Goal: Task Accomplishment & Management: Manage account settings

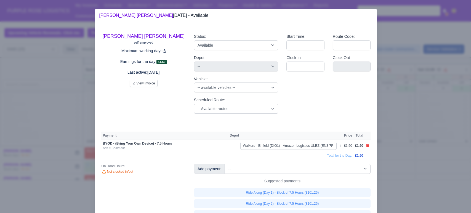
select select "5"
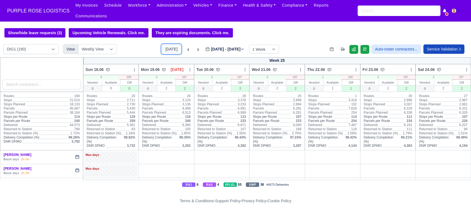
click at [167, 47] on button "[DATE]" at bounding box center [171, 48] width 19 height 9
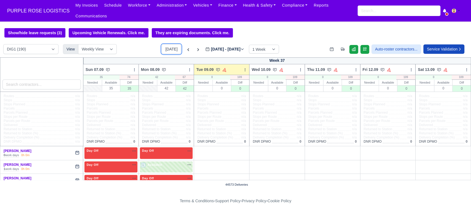
type input "2025-09-09"
click at [26, 44] on select "DIG1 (190) DAK1 (1) GIMD (28)" at bounding box center [30, 49] width 55 height 10
select select "5"
click at [3, 44] on select "DIG1 (190) DAK1 (1) GIMD (28)" at bounding box center [30, 49] width 55 height 10
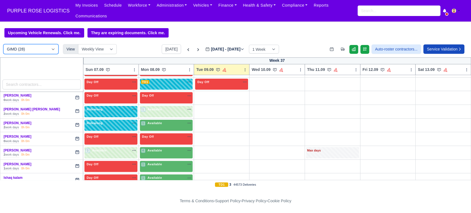
scroll to position [120, 0]
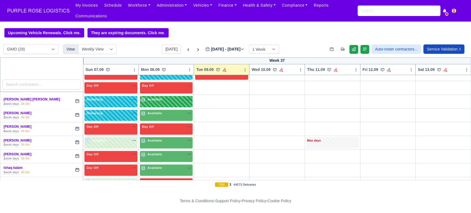
click at [178, 97] on div "1 Available na" at bounding box center [166, 99] width 51 height 5
select select "5"
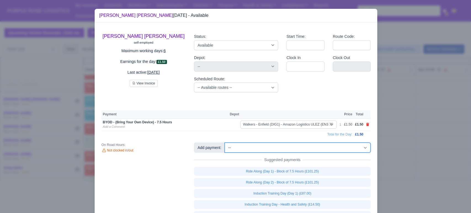
click at [330, 143] on select "-- Additional Hour Support (£14.50) Additional Hour Support (Walkers) (£13.50) …" at bounding box center [298, 148] width 146 height 10
select select "115"
click at [225, 143] on select "-- Additional Hour Support (£14.50) Additional Hour Support (Walkers) (£13.50) …" at bounding box center [298, 148] width 146 height 10
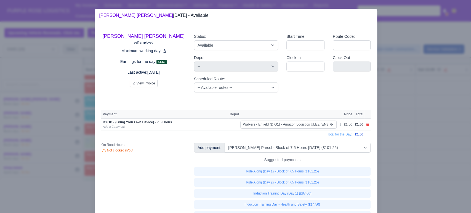
select select "5"
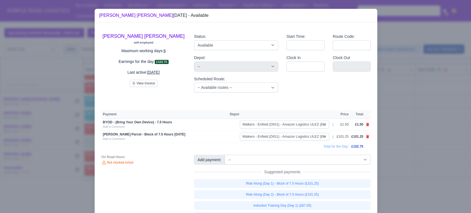
click at [388, 50] on div at bounding box center [235, 106] width 471 height 213
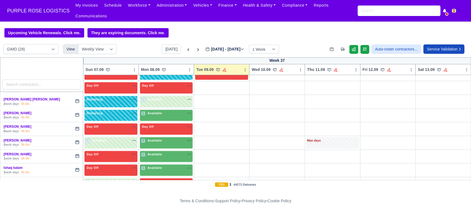
scroll to position [0, 0]
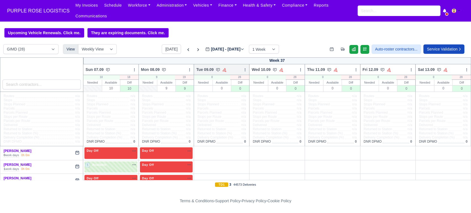
click at [243, 67] on div at bounding box center [245, 70] width 4 height 6
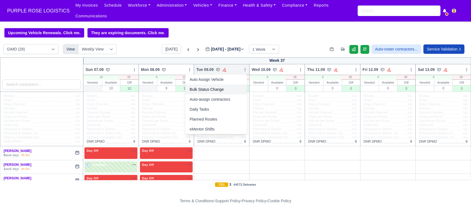
click at [210, 84] on link "Bulk Status Change" at bounding box center [216, 89] width 62 height 10
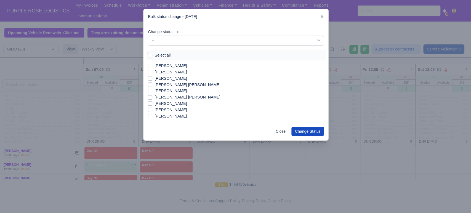
click at [155, 56] on label "Select all" at bounding box center [163, 55] width 16 height 6
click at [150, 56] on input "Select all" at bounding box center [150, 54] width 4 height 4
checkbox input "true"
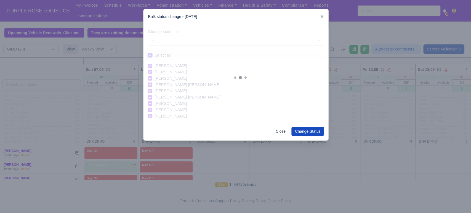
checkbox input "true"
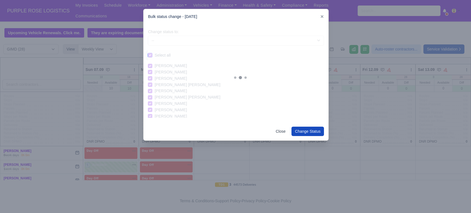
checkbox input "true"
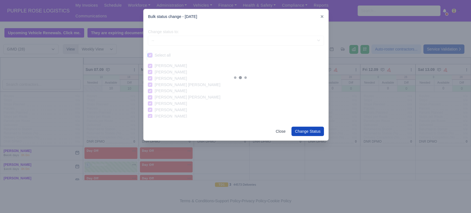
checkbox input "true"
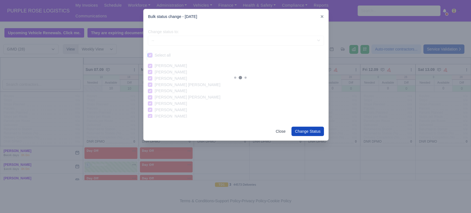
checkbox input "true"
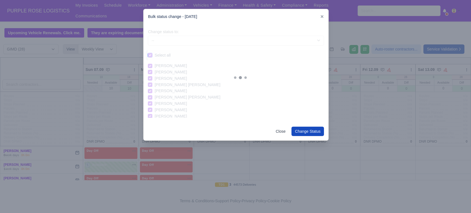
checkbox input "true"
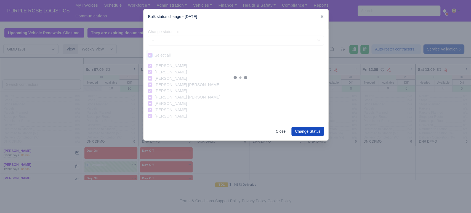
checkbox input "true"
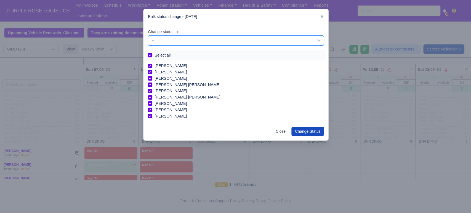
click at [190, 37] on select "-- Available Day Off Stand By Holiday In Office OSM Ridealong Nursery 1 Nursery…" at bounding box center [236, 41] width 176 height 10
select select "Day Off"
click at [148, 36] on select "-- Available Day Off Stand By Holiday In Office OSM Ridealong Nursery 1 Nursery…" at bounding box center [236, 41] width 176 height 10
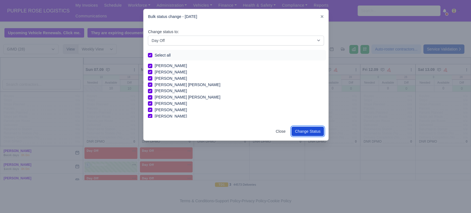
click at [316, 134] on button "Change Status" at bounding box center [307, 131] width 33 height 9
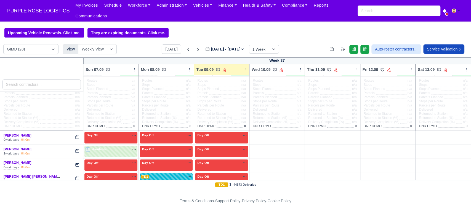
scroll to position [17, 0]
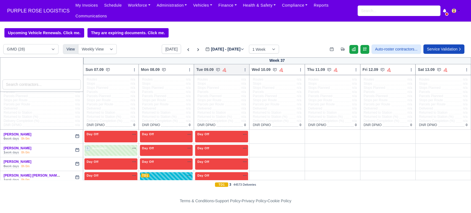
click at [243, 68] on icon at bounding box center [245, 70] width 4 height 4
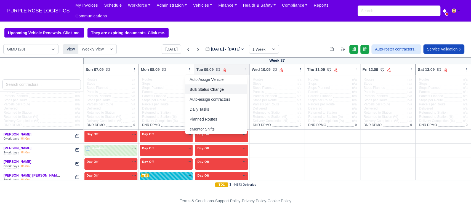
click at [215, 84] on link "Bulk Status Change" at bounding box center [216, 89] width 62 height 10
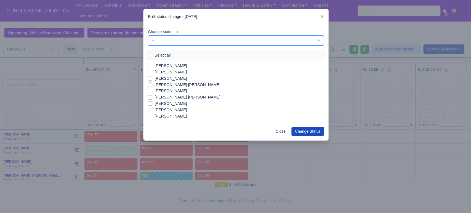
click at [190, 41] on select "-- Available Day Off Stand By Holiday In Office OSM Ridealong Nursery 1 Nursery…" at bounding box center [236, 41] width 176 height 10
select select "Available"
click at [148, 36] on select "-- Available Day Off Stand By Holiday In Office OSM Ridealong Nursery 1 Nursery…" at bounding box center [236, 41] width 176 height 10
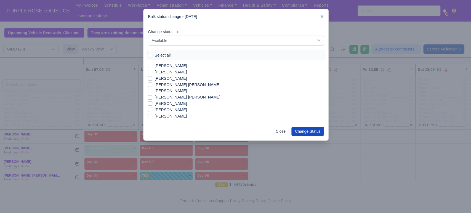
click at [159, 66] on label "[PERSON_NAME]" at bounding box center [171, 66] width 32 height 6
click at [152, 66] on input "[PERSON_NAME]" at bounding box center [150, 65] width 4 height 4
checkbox input "true"
click at [158, 73] on label "[PERSON_NAME]" at bounding box center [171, 72] width 32 height 6
click at [152, 73] on input "[PERSON_NAME]" at bounding box center [150, 71] width 4 height 4
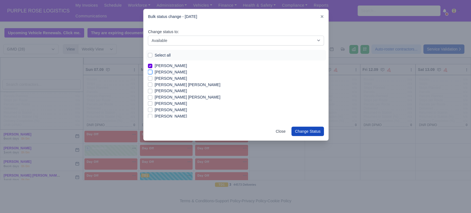
checkbox input "true"
click at [172, 78] on label "[PERSON_NAME]" at bounding box center [171, 78] width 32 height 6
click at [152, 78] on input "[PERSON_NAME]" at bounding box center [150, 77] width 4 height 4
checkbox input "true"
click at [177, 97] on label "[PERSON_NAME] [PERSON_NAME]" at bounding box center [188, 97] width 66 height 6
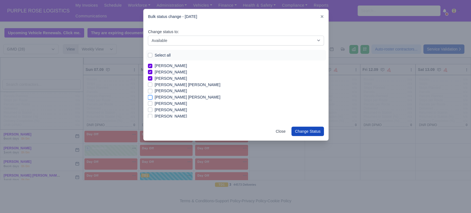
click at [152, 97] on input "[PERSON_NAME] [PERSON_NAME]" at bounding box center [150, 96] width 4 height 4
checkbox input "true"
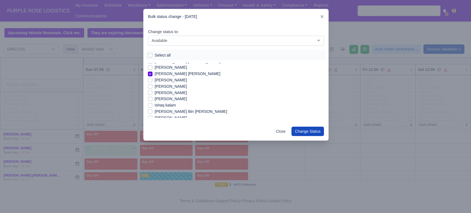
scroll to position [24, 0]
click at [163, 86] on label "[PERSON_NAME]" at bounding box center [171, 86] width 32 height 6
click at [152, 86] on input "[PERSON_NAME]" at bounding box center [150, 85] width 4 height 4
checkbox input "true"
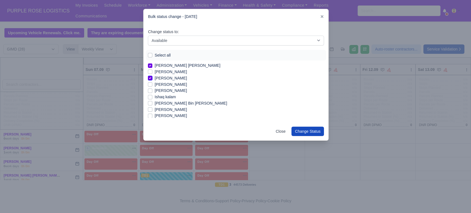
scroll to position [32, 0]
click at [168, 102] on label "[PERSON_NAME] Bin [PERSON_NAME]" at bounding box center [191, 103] width 73 height 6
click at [152, 102] on input "[PERSON_NAME] Bin [PERSON_NAME]" at bounding box center [150, 102] width 4 height 4
checkbox input "true"
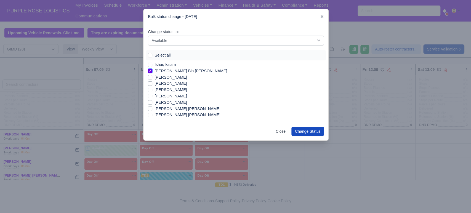
scroll to position [65, 0]
click at [177, 96] on label "[PERSON_NAME]" at bounding box center [171, 95] width 32 height 6
click at [152, 96] on input "[PERSON_NAME]" at bounding box center [150, 94] width 4 height 4
checkbox input "true"
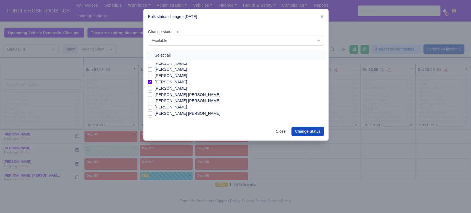
click at [187, 106] on label "Mohammed Hakeem Hussain" at bounding box center [171, 107] width 32 height 6
click at [152, 106] on input "Mohammed Hakeem Hussain" at bounding box center [150, 106] width 4 height 4
click at [187, 106] on label "Mohammed Hakeem Hussain" at bounding box center [171, 107] width 32 height 6
click at [152, 106] on input "Mohammed Hakeem Hussain" at bounding box center [150, 106] width 4 height 4
checkbox input "false"
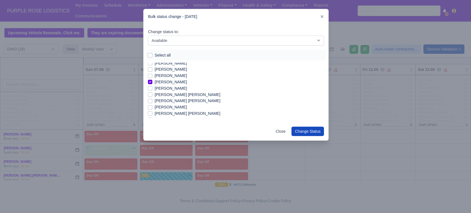
click at [188, 111] on label "Mohammed Hamza Hussain" at bounding box center [188, 113] width 66 height 6
click at [152, 111] on input "Mohammed Hamza Hussain" at bounding box center [150, 112] width 4 height 4
checkbox input "true"
click at [196, 100] on label "Mohammed Shiekh Adam Humayun" at bounding box center [188, 100] width 66 height 6
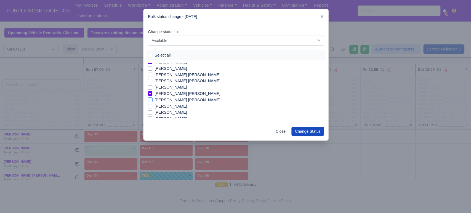
click at [152, 100] on input "Mohammed Shiekh Adam Humayun" at bounding box center [150, 99] width 4 height 4
checkbox input "true"
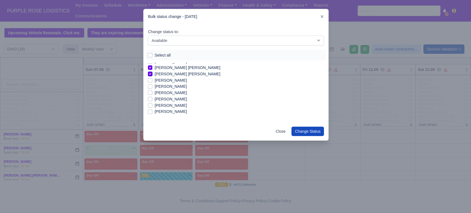
scroll to position [125, 0]
click at [172, 104] on label "[PERSON_NAME]" at bounding box center [171, 104] width 32 height 6
click at [152, 104] on input "[PERSON_NAME]" at bounding box center [150, 103] width 4 height 4
checkbox input "true"
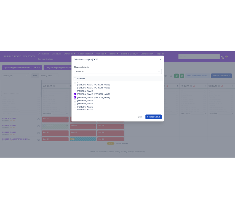
scroll to position [88, 0]
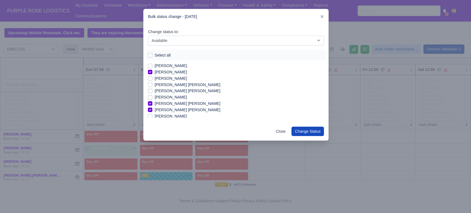
click at [187, 79] on label "Mohamed Radman Shamiry" at bounding box center [171, 78] width 32 height 6
click at [152, 79] on input "Mohamed Radman Shamiry" at bounding box center [150, 77] width 4 height 4
checkbox input "true"
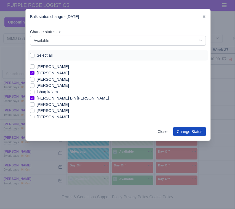
scroll to position [35, 0]
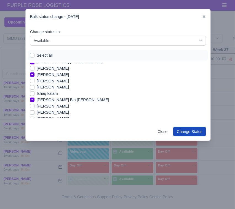
click at [49, 106] on label "[PERSON_NAME]" at bounding box center [53, 106] width 32 height 6
click at [34, 106] on input "[PERSON_NAME]" at bounding box center [32, 105] width 4 height 4
checkbox input "true"
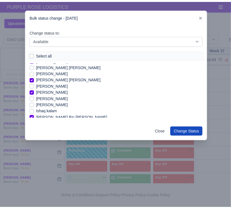
scroll to position [0, 0]
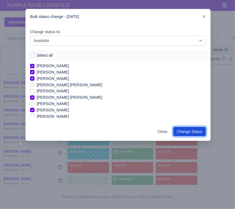
click at [195, 128] on button "Change Status" at bounding box center [189, 131] width 33 height 9
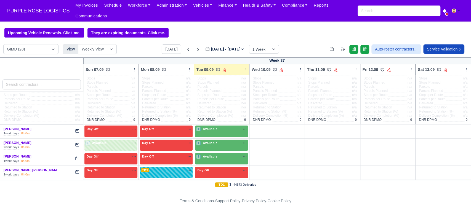
scroll to position [22, 0]
click at [218, 126] on div "1 Available na" at bounding box center [221, 129] width 51 height 6
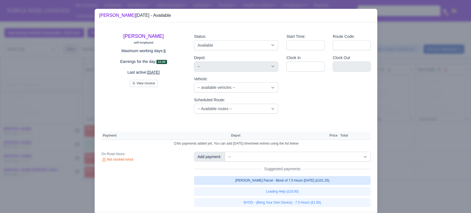
click at [267, 182] on link "[PERSON_NAME] Parcel - Block of 7.5 Hours [DATE] (£101.25)" at bounding box center [282, 180] width 177 height 9
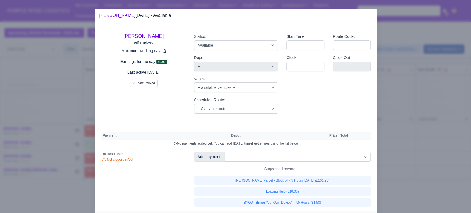
select select "5"
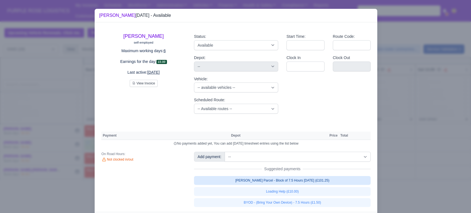
select select "5"
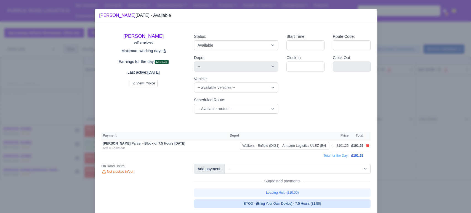
click at [273, 205] on link "BYOD - (Bring Your Own Device) - 7.5 Hours (£1.50)" at bounding box center [282, 203] width 177 height 9
select select "5"
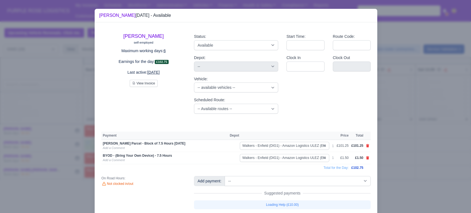
click at [422, 124] on div at bounding box center [235, 106] width 471 height 213
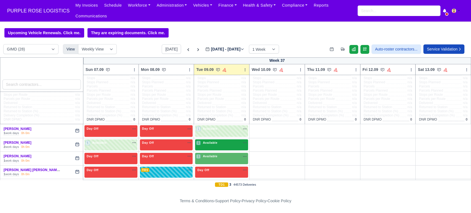
click at [219, 140] on div "1 Available" at bounding box center [221, 144] width 53 height 11
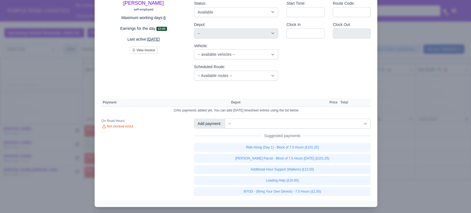
scroll to position [34, 0]
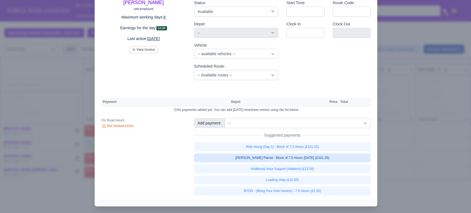
click at [291, 161] on link "[PERSON_NAME] Parcel - Block of 7.5 Hours [DATE] (£101.25)" at bounding box center [282, 157] width 177 height 9
select select "5"
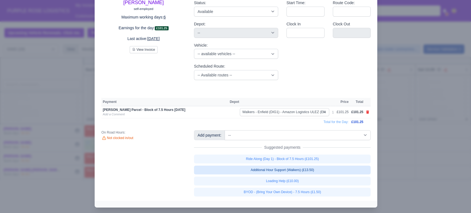
scroll to position [34, 0]
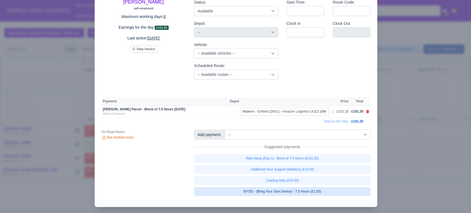
click at [290, 189] on link "BYOD - (Bring Your Own Device) - 7.5 Hours (£1.50)" at bounding box center [282, 191] width 177 height 9
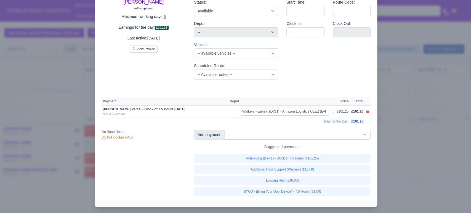
select select "5"
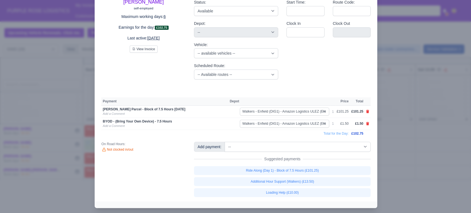
scroll to position [35, 0]
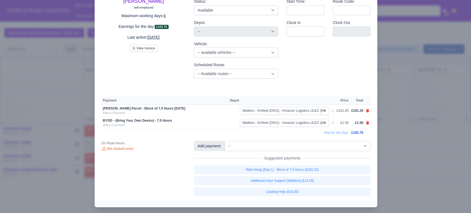
click at [412, 147] on div at bounding box center [235, 106] width 471 height 213
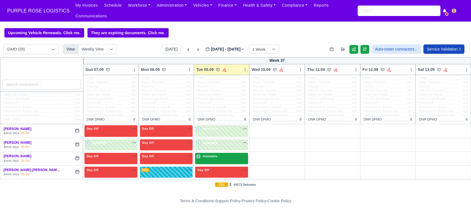
click at [212, 154] on span "Available" at bounding box center [210, 156] width 17 height 4
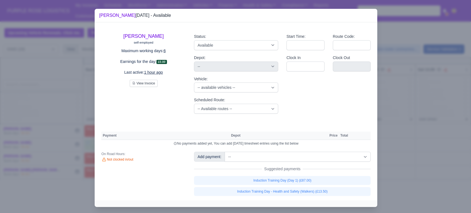
scroll to position [2, 0]
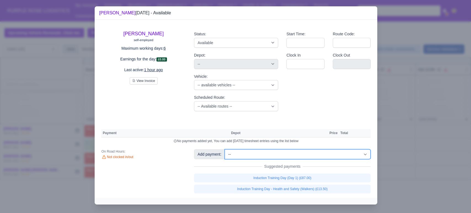
click at [267, 156] on select "-- Additional Hour Support (£14.50) Additional Hour Support (Walkers) (£13.50) …" at bounding box center [298, 154] width 146 height 10
select select "101"
click at [225, 149] on select "-- Additional Hour Support (£14.50) Additional Hour Support (Walkers) (£13.50) …" at bounding box center [298, 154] width 146 height 10
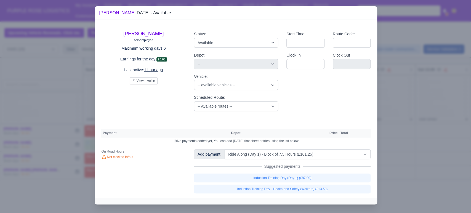
select select "5"
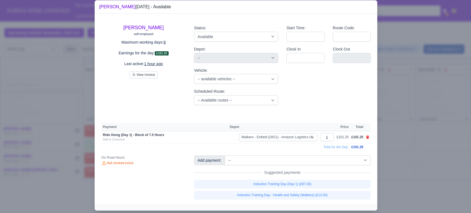
click at [422, 118] on div at bounding box center [235, 106] width 471 height 213
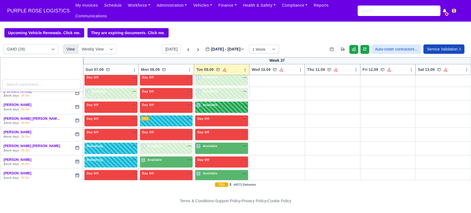
scroll to position [86, 0]
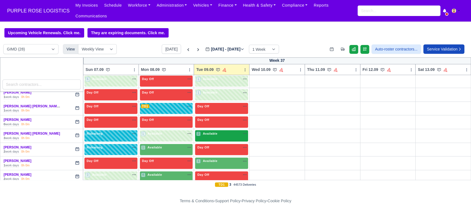
click at [225, 131] on div "2 Available" at bounding box center [221, 135] width 53 height 11
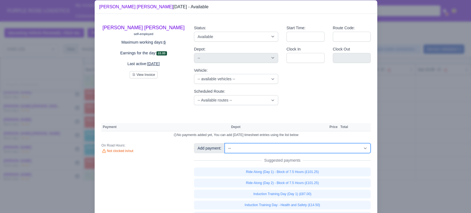
click at [274, 153] on select "-- Additional Hour Support (£14.50) Additional Hour Support (Walkers) (£13.50) …" at bounding box center [298, 148] width 146 height 10
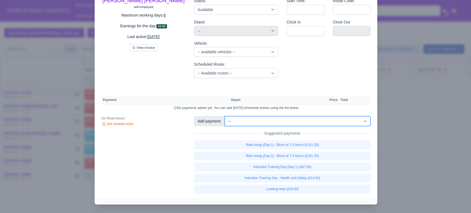
click at [256, 119] on select "-- Additional Hour Support (£14.50) Additional Hour Support (Walkers) (£13.50) …" at bounding box center [298, 121] width 146 height 10
select select "115"
click at [225, 116] on select "-- Additional Hour Support (£14.50) Additional Hour Support (Walkers) (£13.50) …" at bounding box center [298, 121] width 146 height 10
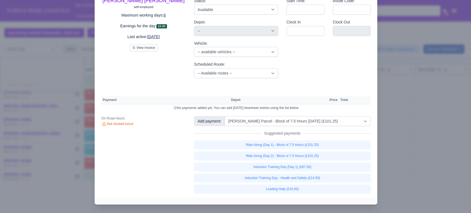
select select "5"
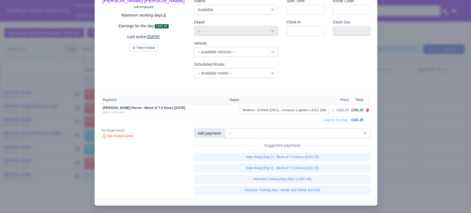
scroll to position [36, 0]
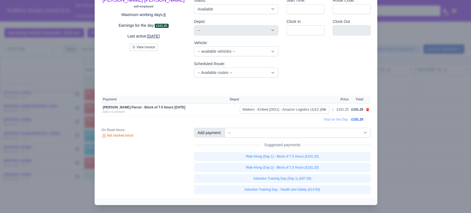
click at [258, 120] on td "Total for the Day:" at bounding box center [225, 119] width 249 height 7
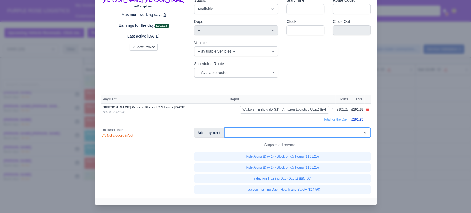
click at [259, 128] on select "-- Additional Hour Support (£14.50) Additional Hour Support (Walkers) (£13.50) …" at bounding box center [298, 133] width 146 height 10
select select "69"
click at [225, 128] on select "-- Additional Hour Support (£14.50) Additional Hour Support (Walkers) (£13.50) …" at bounding box center [298, 133] width 146 height 10
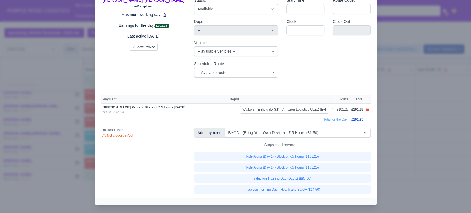
select select "5"
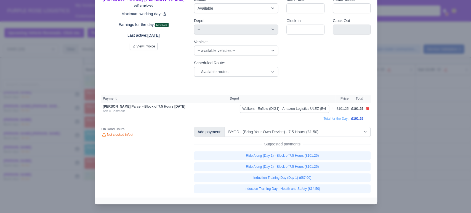
select select "5"
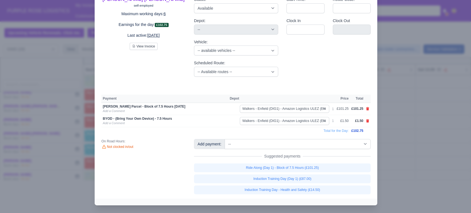
click at [405, 130] on div at bounding box center [235, 106] width 471 height 213
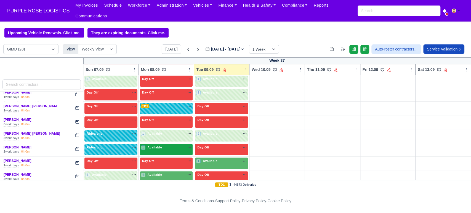
click at [167, 145] on div "1 Available na" at bounding box center [166, 147] width 51 height 5
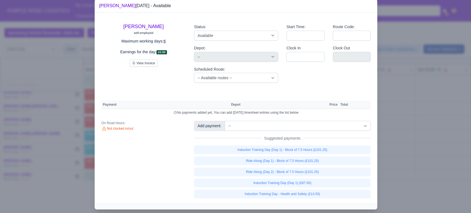
scroll to position [12, 0]
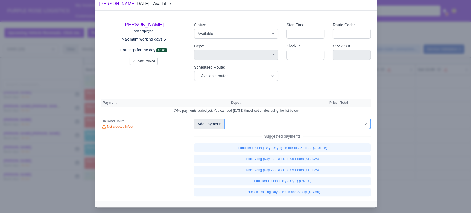
click at [285, 123] on select "-- Additional Hour Support (£14.50) Additional Hour Support (Walkers) (£13.50) …" at bounding box center [298, 124] width 146 height 10
select select "69"
click at [225, 119] on select "-- Additional Hour Support (£14.50) Additional Hour Support (Walkers) (£13.50) …" at bounding box center [298, 124] width 146 height 10
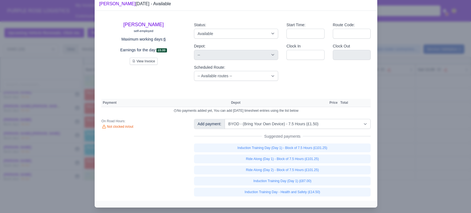
select select "5"
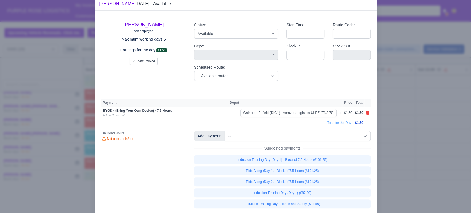
scroll to position [18, 0]
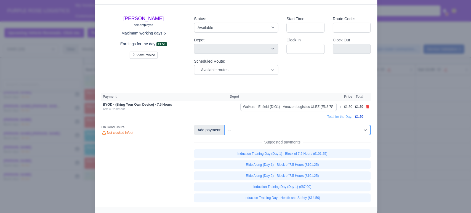
click at [296, 125] on select "-- Additional Hour Support (£14.50) Additional Hour Support (Walkers) (£13.50) …" at bounding box center [298, 130] width 146 height 10
select select "115"
click at [225, 125] on select "-- Additional Hour Support (£14.50) Additional Hour Support (Walkers) (£13.50) …" at bounding box center [298, 130] width 146 height 10
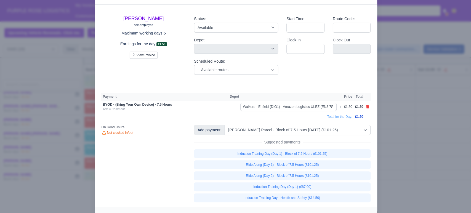
select select "5"
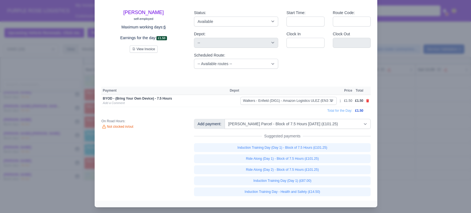
select select "5"
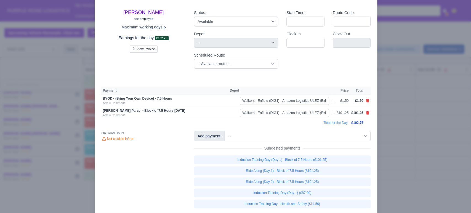
click at [420, 119] on div at bounding box center [235, 106] width 471 height 213
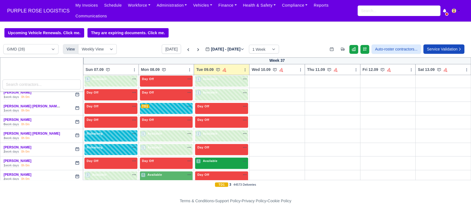
click at [221, 159] on div "1 Available na" at bounding box center [221, 161] width 51 height 5
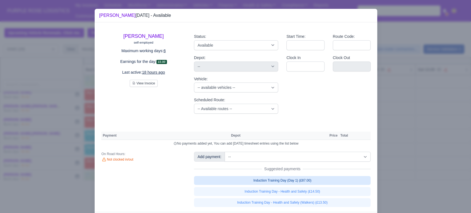
scroll to position [14, 0]
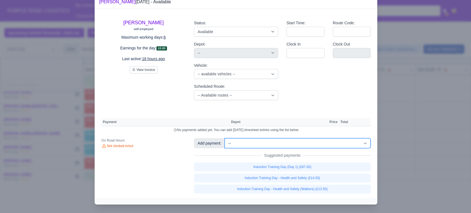
click at [279, 144] on select "-- Additional Hour Support (£14.50) Additional Hour Support (Walkers) (£13.50) …" at bounding box center [298, 143] width 146 height 10
select select "101"
click at [225, 138] on select "-- Additional Hour Support (£14.50) Additional Hour Support (Walkers) (£13.50) …" at bounding box center [298, 143] width 146 height 10
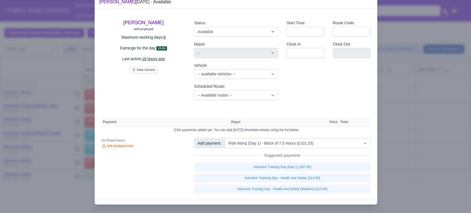
select select "5"
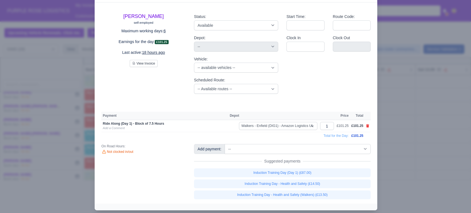
click at [408, 147] on div at bounding box center [235, 106] width 471 height 213
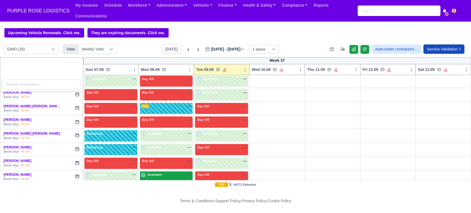
click at [168, 172] on div "4 Available na" at bounding box center [166, 174] width 51 height 5
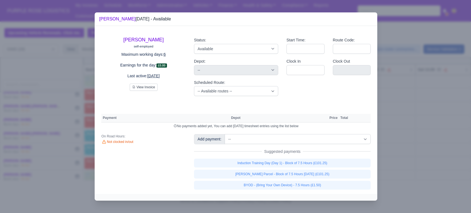
scroll to position [0, 0]
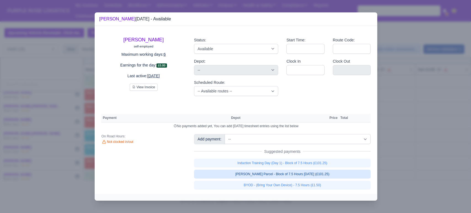
click at [273, 174] on link "[PERSON_NAME] Parcel - Block of 7.5 Hours [DATE] (£101.25)" at bounding box center [282, 174] width 177 height 9
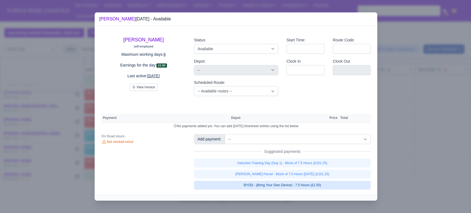
select select "5"
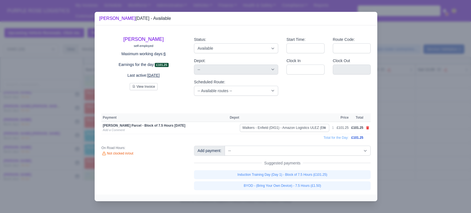
click at [269, 185] on link "BYOD - (Bring Your Own Device) - 7.5 Hours (£1.50)" at bounding box center [282, 185] width 177 height 9
select select "5"
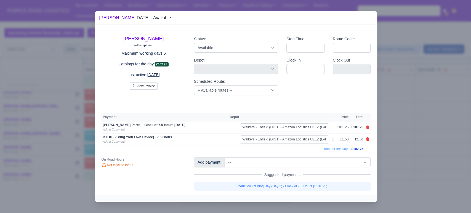
click at [412, 140] on div at bounding box center [235, 106] width 471 height 213
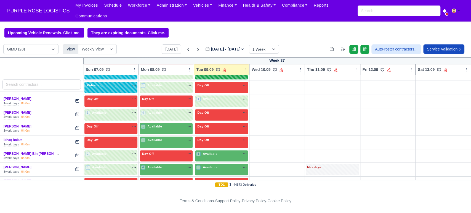
scroll to position [148, 0]
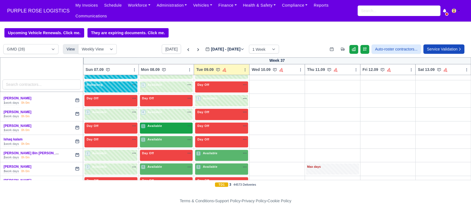
click at [166, 124] on div "1 Available na" at bounding box center [166, 127] width 51 height 6
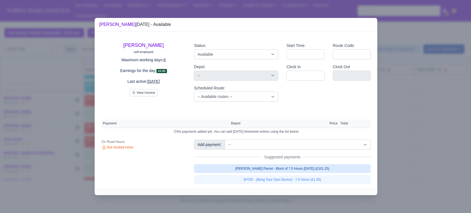
click at [258, 170] on link "[PERSON_NAME] Parcel - Block of 7.5 Hours [DATE] (£101.25)" at bounding box center [282, 168] width 177 height 9
select select "5"
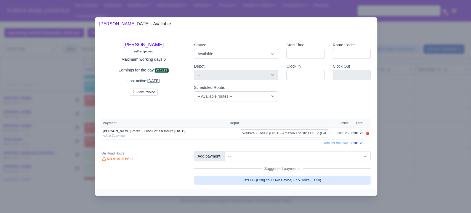
click at [261, 178] on link "BYOD - (Bring Your Own Device) - 7.5 Hours (£1.50)" at bounding box center [282, 180] width 177 height 9
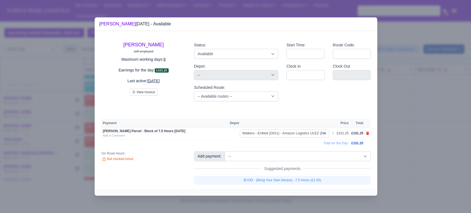
select select "5"
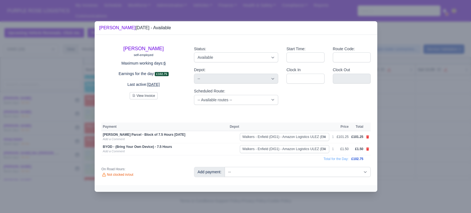
click at [422, 161] on div at bounding box center [235, 106] width 471 height 213
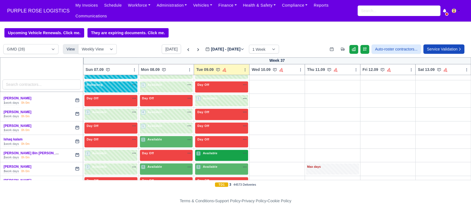
click at [207, 151] on span "Available" at bounding box center [210, 153] width 17 height 4
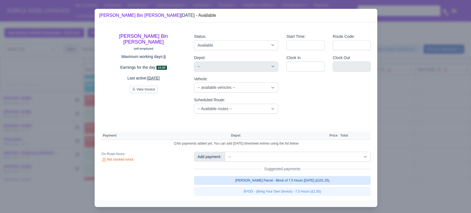
click at [285, 176] on link "[PERSON_NAME] Parcel - Block of 7.5 Hours [DATE] (£101.25)" at bounding box center [282, 180] width 177 height 9
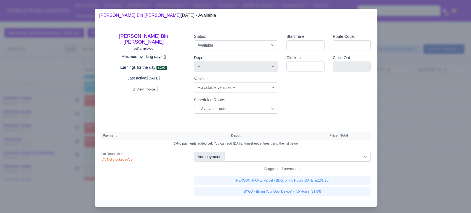
select select "5"
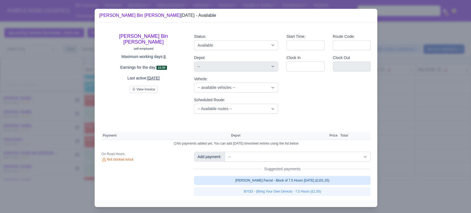
select select "5"
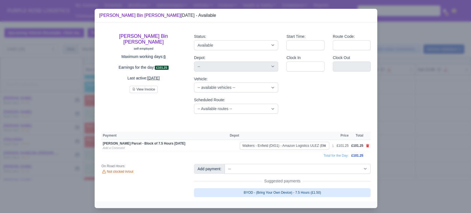
click at [277, 190] on link "BYOD - (Bring Your Own Device) - 7.5 Hours (£1.50)" at bounding box center [282, 192] width 177 height 9
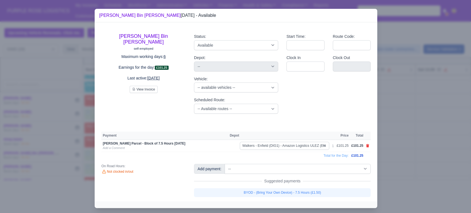
select select "5"
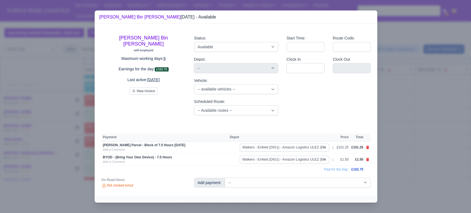
click at [406, 164] on div at bounding box center [235, 106] width 471 height 213
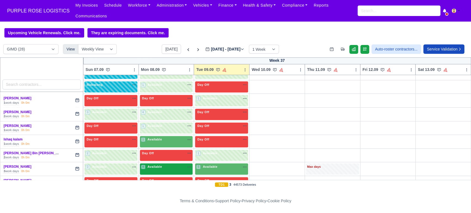
click at [163, 164] on div "4 Available" at bounding box center [166, 168] width 53 height 11
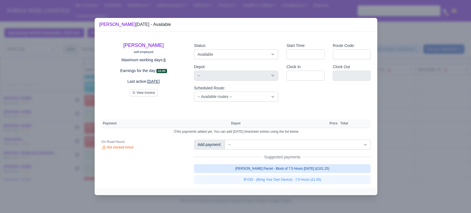
click at [275, 169] on link "[PERSON_NAME] Parcel - Block of 7.5 Hours [DATE] (£101.25)" at bounding box center [282, 168] width 177 height 9
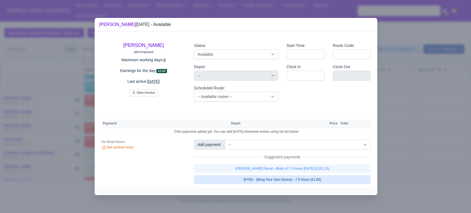
select select "5"
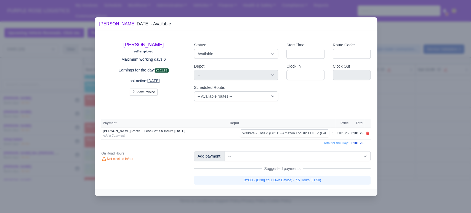
click at [271, 181] on link "BYOD - (Bring Your Own Device) - 7.5 Hours (£1.50)" at bounding box center [282, 180] width 177 height 9
select select "5"
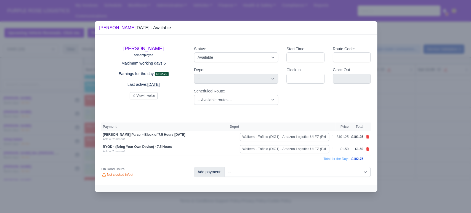
click at [399, 160] on div at bounding box center [235, 106] width 471 height 213
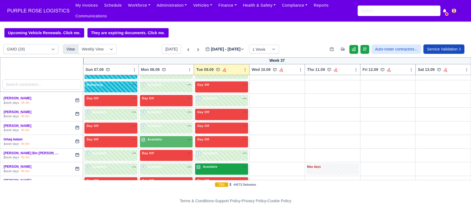
click at [212, 164] on div "5 Available na" at bounding box center [221, 167] width 51 height 6
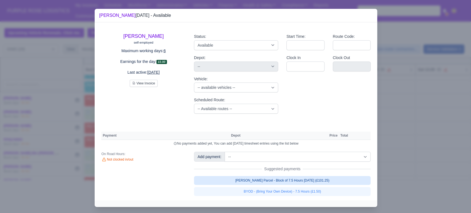
click at [296, 184] on link "[PERSON_NAME] Parcel - Block of 7.5 Hours [DATE] (£101.25)" at bounding box center [282, 180] width 177 height 9
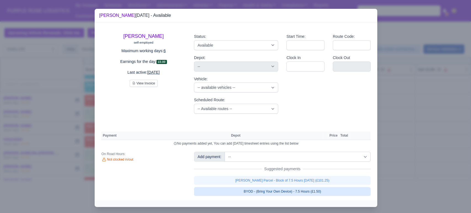
click at [288, 194] on link "BYOD - (Bring Your Own Device) - 7.5 Hours (£1.50)" at bounding box center [282, 191] width 177 height 9
select select "5"
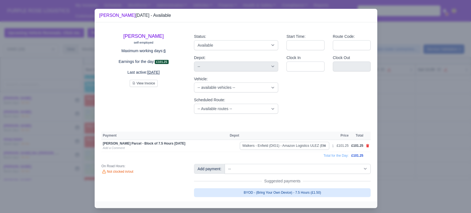
select select "5"
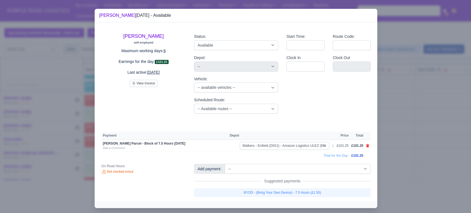
select select "5"
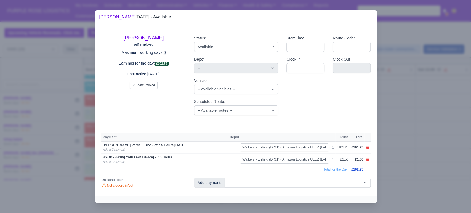
click at [412, 162] on div at bounding box center [235, 106] width 471 height 213
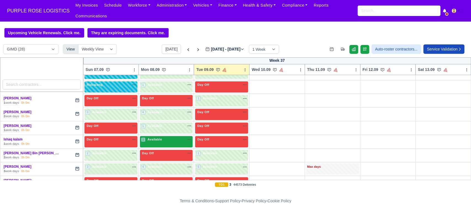
click at [163, 137] on div "1 Available na" at bounding box center [166, 139] width 51 height 5
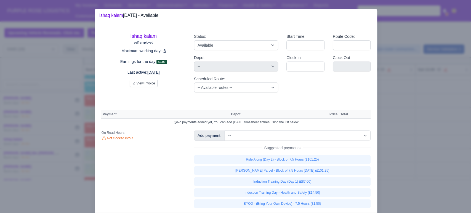
scroll to position [14, 0]
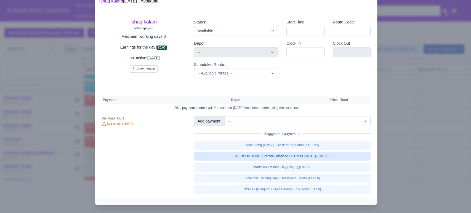
click at [311, 159] on link "[PERSON_NAME] Parcel - Block of 7.5 Hours [DATE] (£101.25)" at bounding box center [282, 156] width 177 height 9
select select "5"
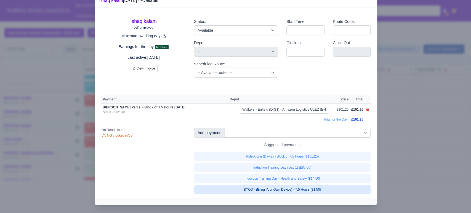
click at [295, 192] on link "BYOD - (Bring Your Own Device) - 7.5 Hours (£1.50)" at bounding box center [282, 189] width 177 height 9
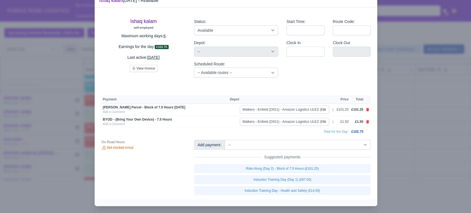
scroll to position [15, 0]
click at [426, 148] on div at bounding box center [235, 106] width 471 height 213
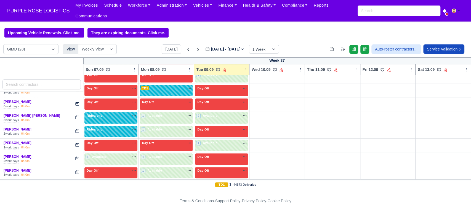
scroll to position [101, 0]
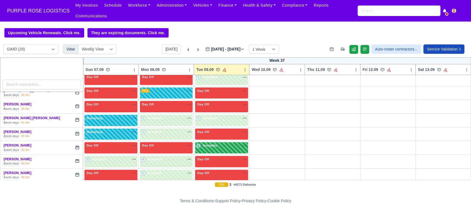
click at [210, 144] on span "Available" at bounding box center [210, 146] width 17 height 4
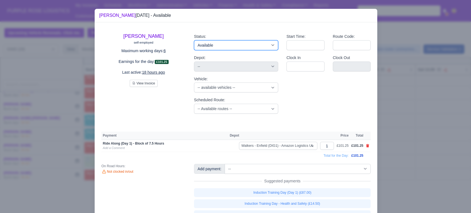
click at [220, 46] on select "Available Day Off Stand By Holiday Other Depot In Office OSM Ridealong Nursery …" at bounding box center [236, 45] width 84 height 10
click at [194, 40] on select "Available Day Off Stand By Holiday Other Depot In Office OSM Ridealong Nursery …" at bounding box center [236, 45] width 84 height 10
click at [418, 107] on div at bounding box center [235, 106] width 471 height 213
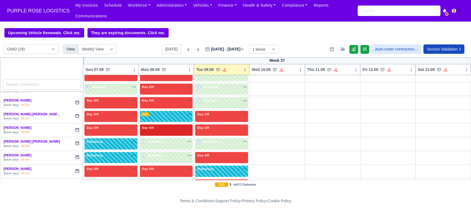
scroll to position [67, 0]
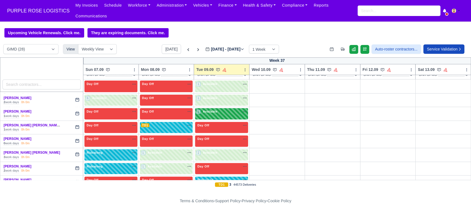
click at [218, 109] on div "1 Available na" at bounding box center [221, 111] width 51 height 5
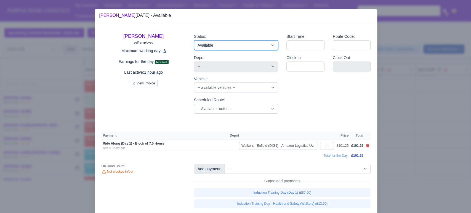
click at [213, 46] on select "Available Day Off Stand By Holiday Other Depot In Office OSM Ridealong Nursery …" at bounding box center [236, 45] width 84 height 10
click at [194, 40] on select "Available Day Off Stand By Holiday Other Depot In Office OSM Ridealong Nursery …" at bounding box center [236, 45] width 84 height 10
click at [415, 127] on div at bounding box center [235, 106] width 471 height 213
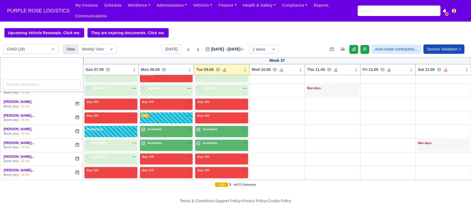
scroll to position [228, 0]
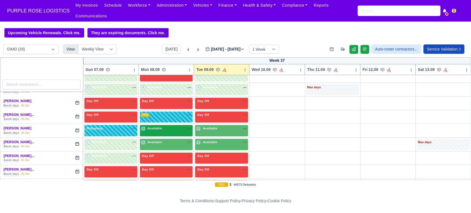
click at [159, 126] on span "Available" at bounding box center [154, 128] width 17 height 4
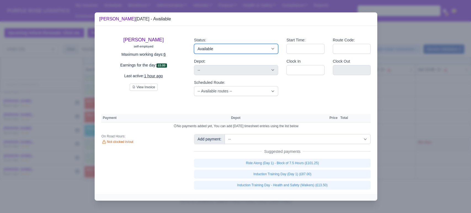
click at [240, 52] on select "Available Day Off Stand By Holiday Other Depot In Office OSM Ridealong Nursery …" at bounding box center [236, 49] width 84 height 10
click at [194, 44] on select "Available Day Off Stand By Holiday Other Depot In Office OSM Ridealong Nursery …" at bounding box center [236, 49] width 84 height 10
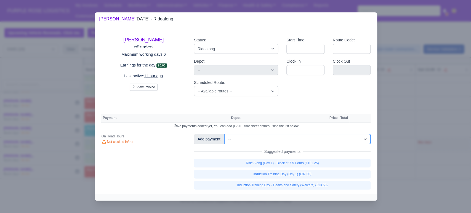
click at [277, 138] on select "-- Additional Hour Support (£14.50) Additional Hour Support (Walkers) (£13.50) …" at bounding box center [298, 139] width 146 height 10
click at [225, 134] on select "-- Additional Hour Support (£14.50) Additional Hour Support (Walkers) (£13.50) …" at bounding box center [298, 139] width 146 height 10
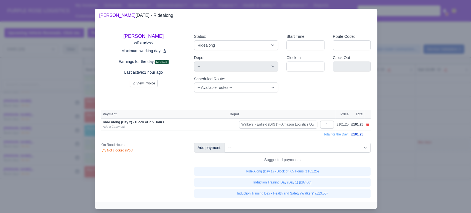
click at [410, 105] on div at bounding box center [235, 106] width 471 height 213
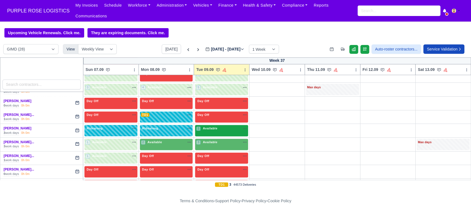
click at [212, 127] on div "1 Available" at bounding box center [221, 130] width 53 height 11
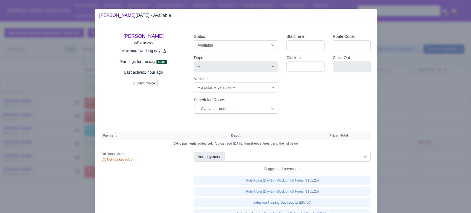
click at [294, 151] on div "Mohamed Gobdon self-employed Maximum working days: 6 Earnings for the day: £0.0…" at bounding box center [236, 122] width 283 height 200
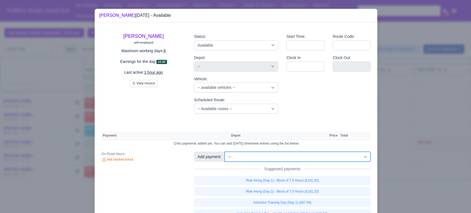
click at [294, 157] on select "-- Additional Hour Support (£14.50) Additional Hour Support (Walkers) (£13.50) …" at bounding box center [298, 157] width 146 height 10
click at [225, 152] on select "-- Additional Hour Support (£14.50) Additional Hour Support (Walkers) (£13.50) …" at bounding box center [298, 157] width 146 height 10
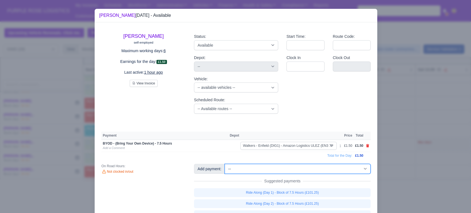
click at [302, 166] on select "-- Additional Hour Support (£14.50) Additional Hour Support (Walkers) (£13.50) …" at bounding box center [298, 169] width 146 height 10
click at [225, 164] on select "-- Additional Hour Support (£14.50) Additional Hour Support (Walkers) (£13.50) …" at bounding box center [298, 169] width 146 height 10
click at [414, 164] on div at bounding box center [235, 106] width 471 height 213
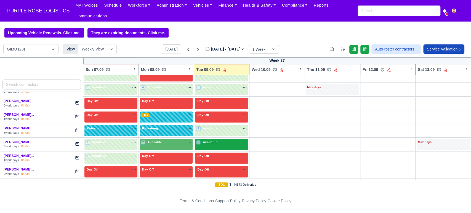
click at [210, 141] on div "3 Available" at bounding box center [221, 144] width 53 height 11
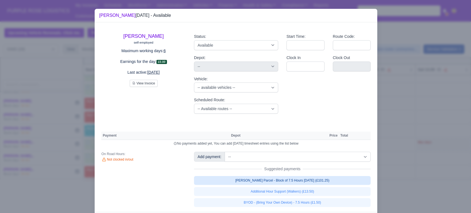
click at [287, 181] on link "[PERSON_NAME] Parcel - Block of 7.5 Hours [DATE] (£101.25)" at bounding box center [282, 180] width 177 height 9
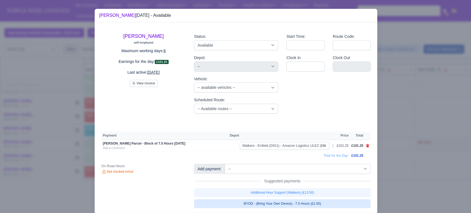
click at [275, 203] on link "BYOD - (Bring Your Own Device) - 7.5 Hours (£1.50)" at bounding box center [282, 203] width 177 height 9
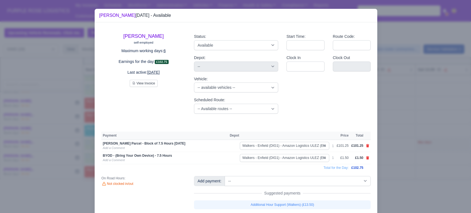
click at [389, 158] on div at bounding box center [235, 106] width 471 height 213
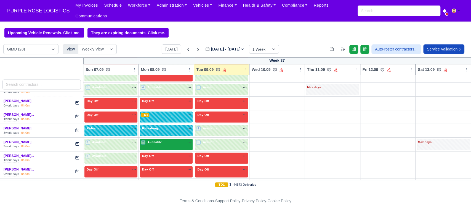
click at [160, 139] on div "2 Available" at bounding box center [166, 144] width 53 height 11
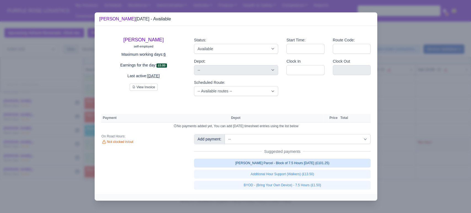
click at [290, 160] on link "[PERSON_NAME] Parcel - Block of 7.5 Hours [DATE] (£101.25)" at bounding box center [282, 163] width 177 height 9
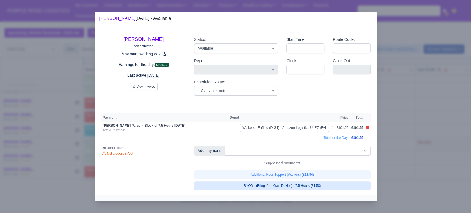
click at [287, 185] on link "BYOD - (Bring Your Own Device) - 7.5 Hours (£1.50)" at bounding box center [282, 185] width 177 height 9
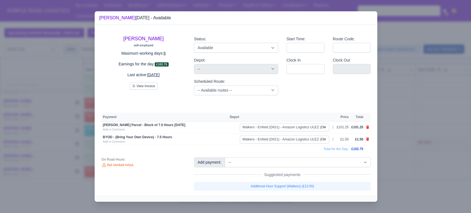
click at [422, 166] on div at bounding box center [235, 106] width 471 height 213
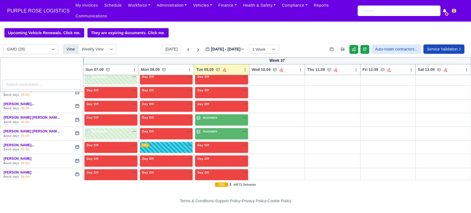
scroll to position [318, 0]
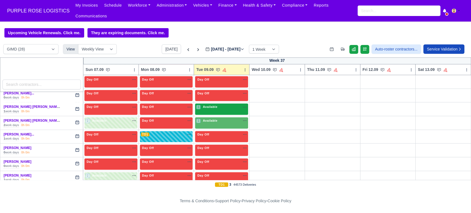
click at [213, 105] on span "Available" at bounding box center [210, 107] width 17 height 4
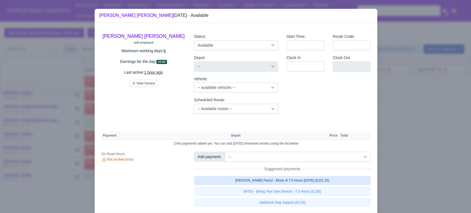
click at [309, 179] on link "[PERSON_NAME] Parcel - Block of 7.5 Hours [DATE] (£101.25)" at bounding box center [282, 180] width 177 height 9
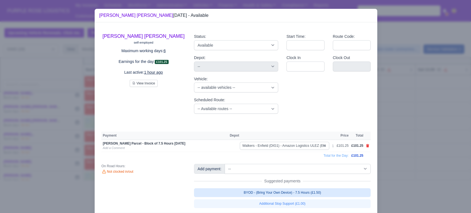
click at [312, 192] on link "BYOD - (Bring Your Own Device) - 7.5 Hours (£1.50)" at bounding box center [282, 192] width 177 height 9
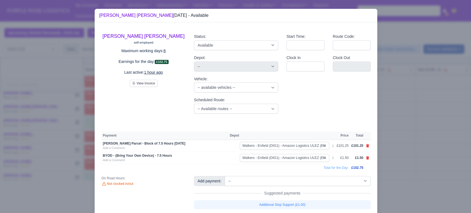
click at [430, 152] on div at bounding box center [235, 106] width 471 height 213
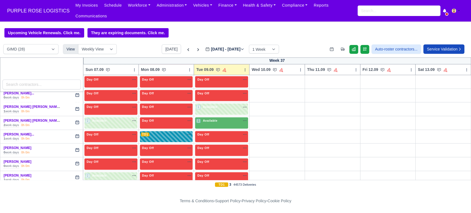
click at [153, 132] on div "TD1 na" at bounding box center [166, 134] width 51 height 5
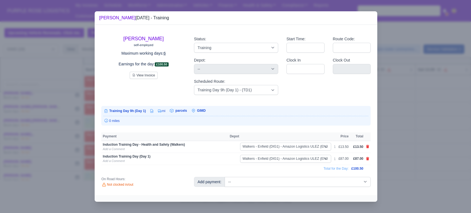
click at [396, 121] on div at bounding box center [235, 106] width 471 height 213
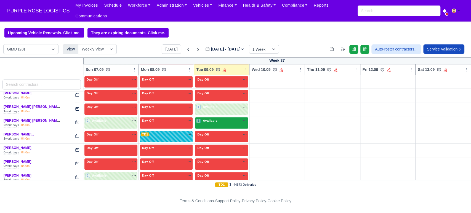
click at [221, 118] on div "1 Available na" at bounding box center [221, 120] width 51 height 5
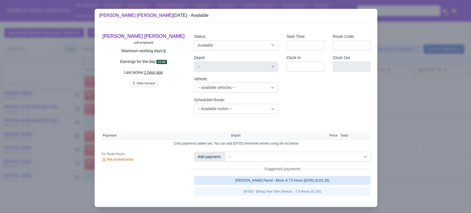
click at [291, 183] on link "[PERSON_NAME] Parcel - Block of 7.5 Hours [DATE] (£101.25)" at bounding box center [282, 180] width 177 height 9
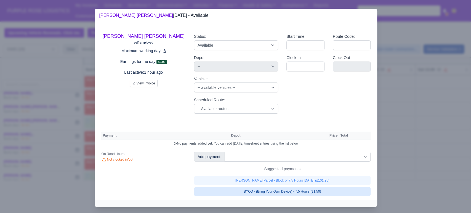
click at [280, 185] on link "[PERSON_NAME] Parcel - Block of 7.5 Hours [DATE] (£101.25)" at bounding box center [282, 180] width 177 height 9
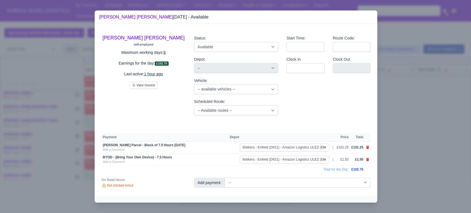
click at [392, 156] on div at bounding box center [235, 106] width 471 height 213
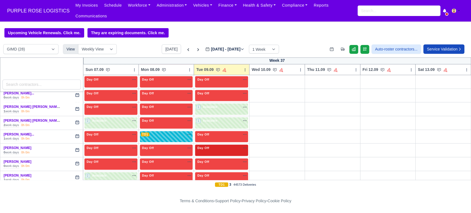
scroll to position [342, 0]
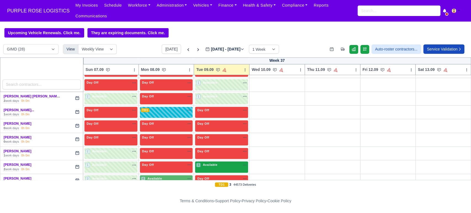
click at [216, 163] on div "1 Available na" at bounding box center [221, 165] width 51 height 5
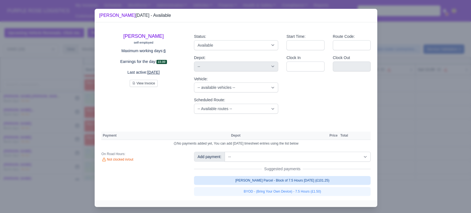
click at [307, 178] on link "[PERSON_NAME] Parcel - Block of 7.5 Hours [DATE] (£101.25)" at bounding box center [282, 180] width 177 height 9
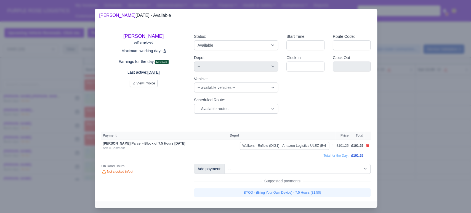
click at [294, 196] on link "BYOD - (Bring Your Own Device) - 7.5 Hours (£1.50)" at bounding box center [282, 192] width 177 height 9
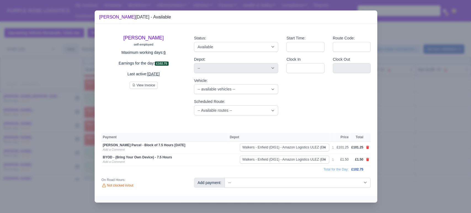
click at [388, 166] on div at bounding box center [235, 106] width 471 height 213
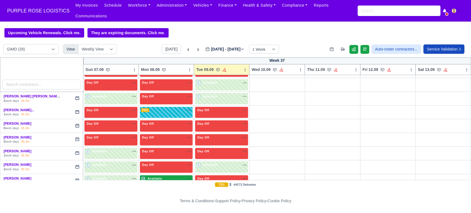
click at [167, 176] on div "4 Available na" at bounding box center [166, 178] width 51 height 5
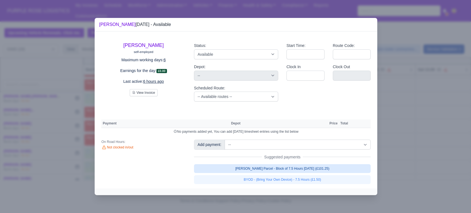
click at [298, 169] on link "[PERSON_NAME] Parcel - Block of 7.5 Hours [DATE] (£101.25)" at bounding box center [282, 168] width 177 height 9
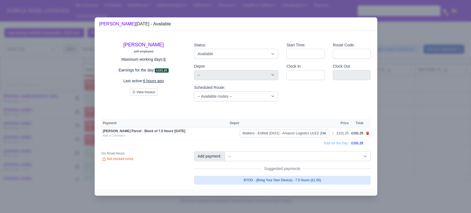
click at [289, 177] on link "BYOD - (Bring Your Own Device) - 7.5 Hours (£1.50)" at bounding box center [282, 180] width 177 height 9
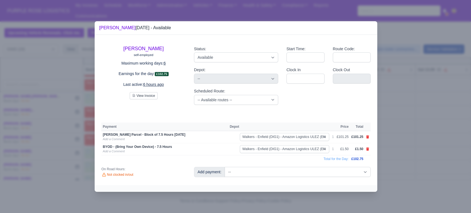
click at [389, 142] on div at bounding box center [235, 106] width 471 height 213
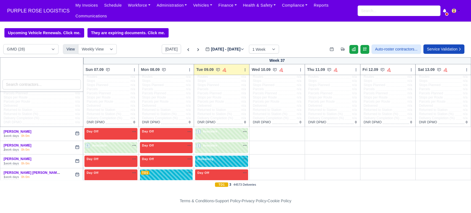
scroll to position [0, 0]
